Goal: Information Seeking & Learning: Learn about a topic

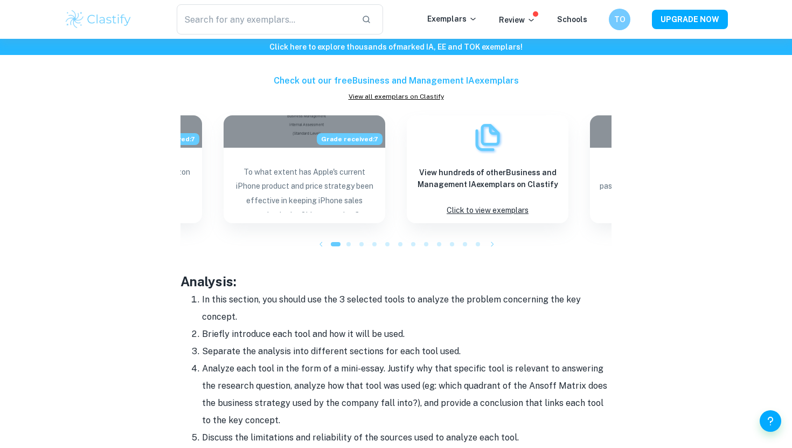
scroll to position [1224, 0]
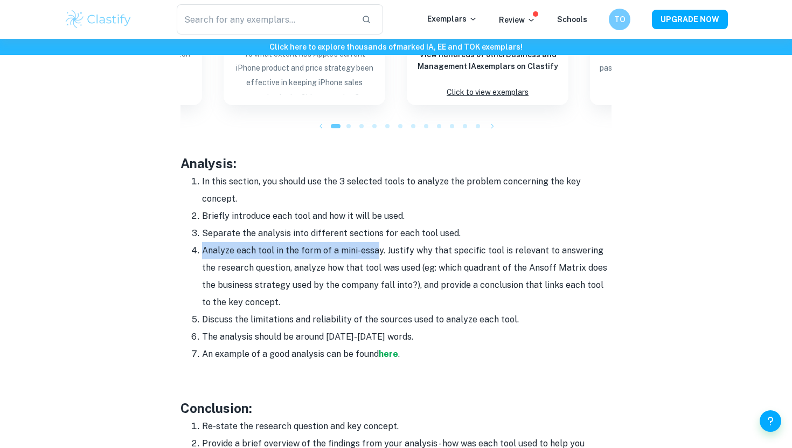
drag, startPoint x: 202, startPoint y: 232, endPoint x: 376, endPoint y: 234, distance: 174.7
click at [376, 242] on li "Analyze each tool in the form of a mini-essay. Justify why that specific tool i…" at bounding box center [407, 276] width 410 height 69
click at [381, 242] on li "Analyze each tool in the form of a mini-essay. Justify why that specific tool i…" at bounding box center [407, 276] width 410 height 69
drag, startPoint x: 381, startPoint y: 234, endPoint x: 215, endPoint y: 230, distance: 166.1
click at [215, 242] on li "Analyze each tool in the form of a mini-essay. Justify why that specific tool i…" at bounding box center [407, 276] width 410 height 69
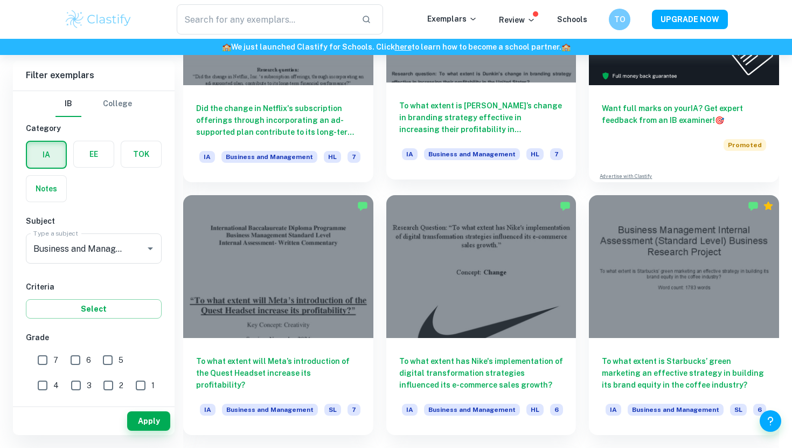
scroll to position [535, 0]
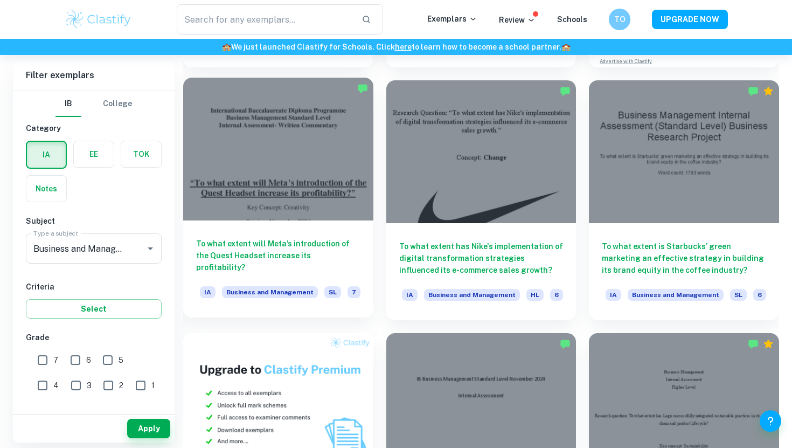
click at [318, 203] on div at bounding box center [278, 149] width 190 height 142
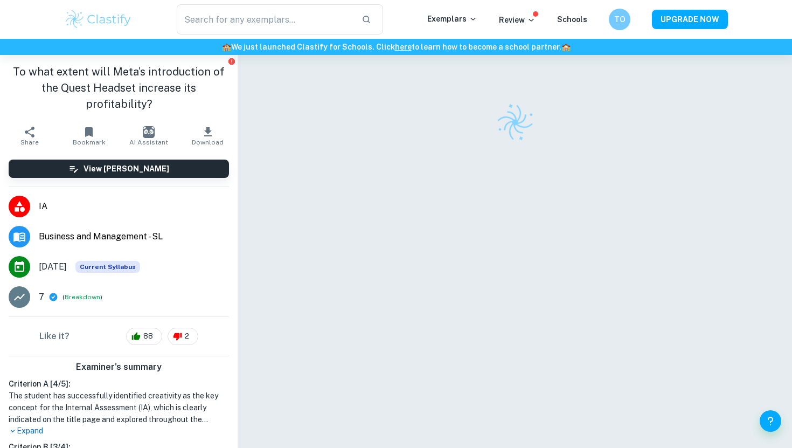
scroll to position [55, 0]
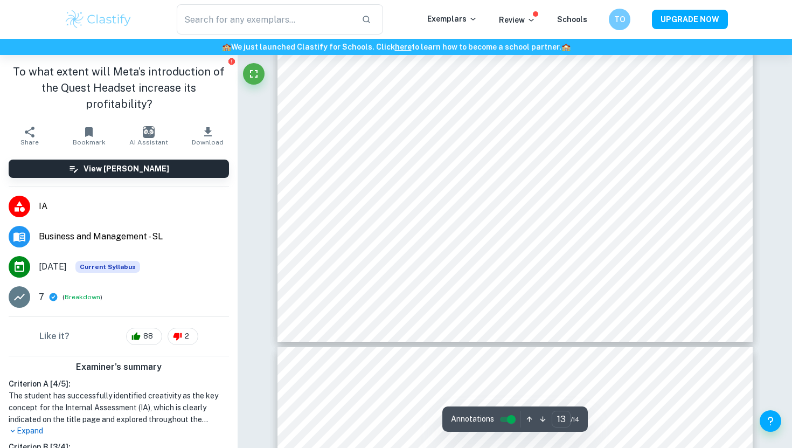
type input "14"
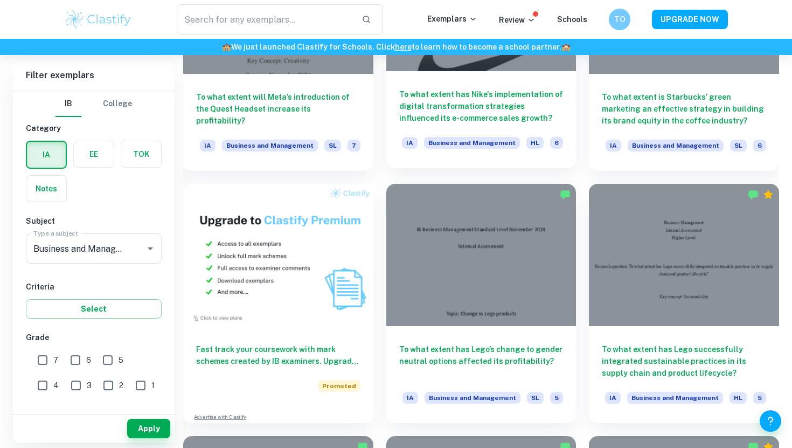
scroll to position [728, 0]
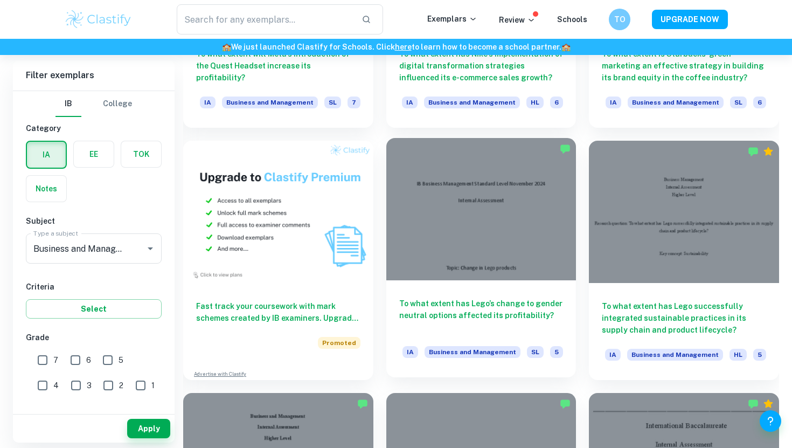
click at [488, 218] on div at bounding box center [482, 209] width 190 height 142
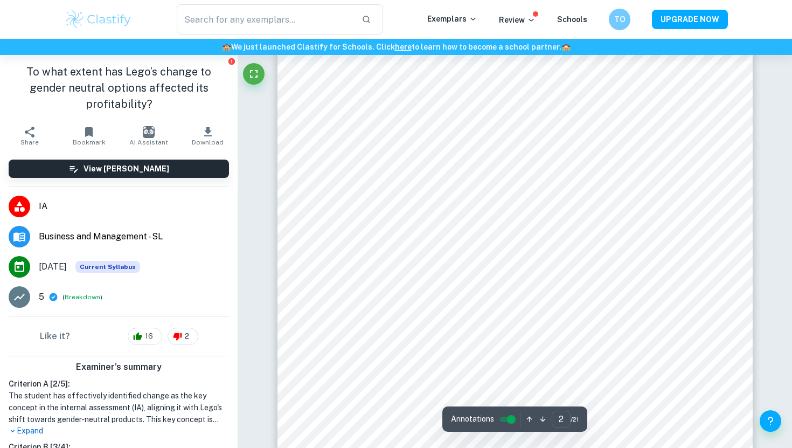
scroll to position [837, 0]
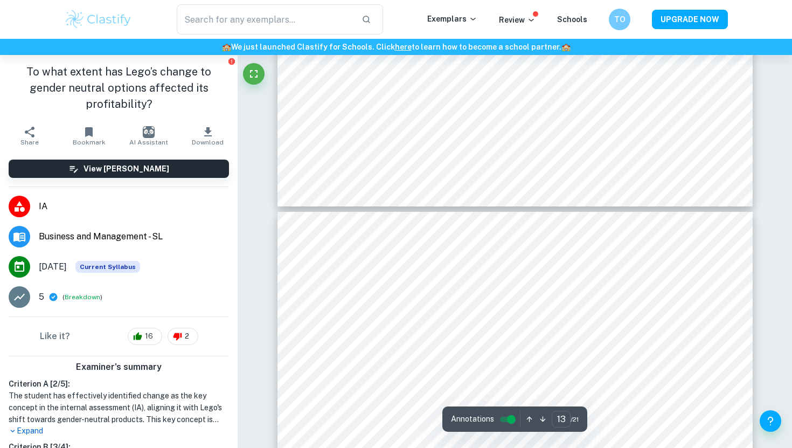
type input "14"
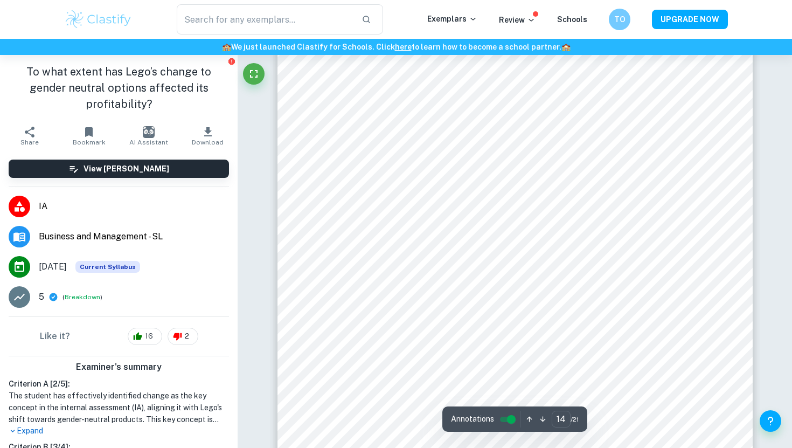
scroll to position [9173, 0]
